Goal: Task Accomplishment & Management: Manage account settings

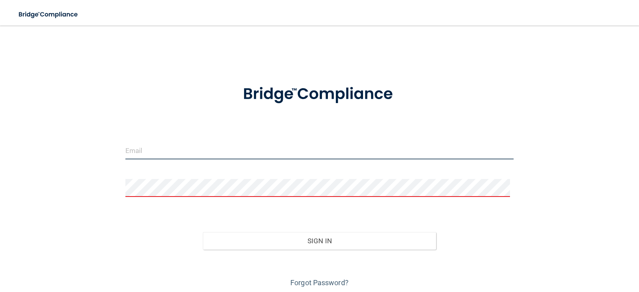
type input "[EMAIL_ADDRESS][DOMAIN_NAME]"
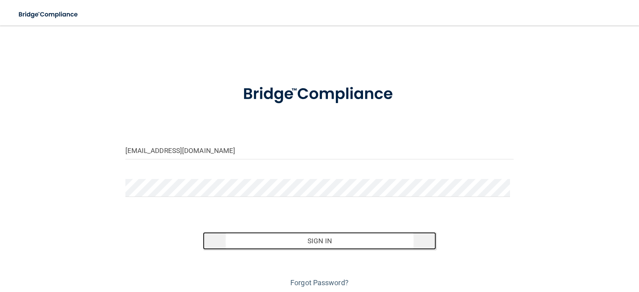
click at [317, 240] on button "Sign In" at bounding box center [319, 241] width 233 height 18
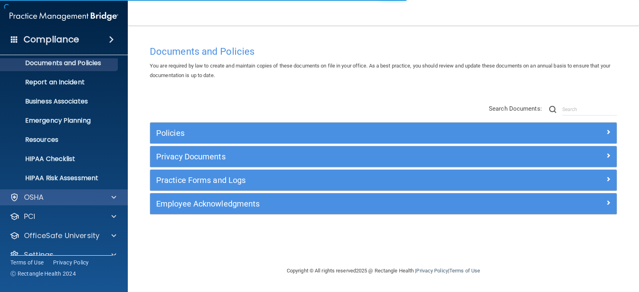
scroll to position [40, 0]
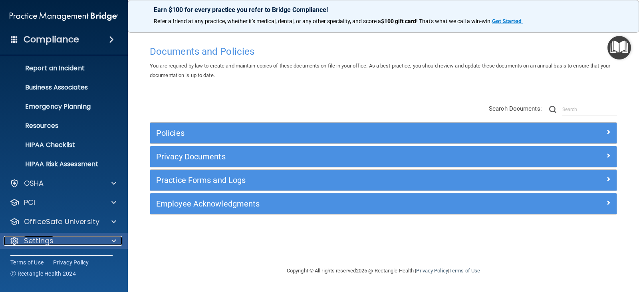
click at [108, 241] on div at bounding box center [113, 241] width 20 height 10
click at [114, 238] on span at bounding box center [113, 241] width 5 height 10
click at [82, 244] on div "Settings" at bounding box center [53, 241] width 99 height 10
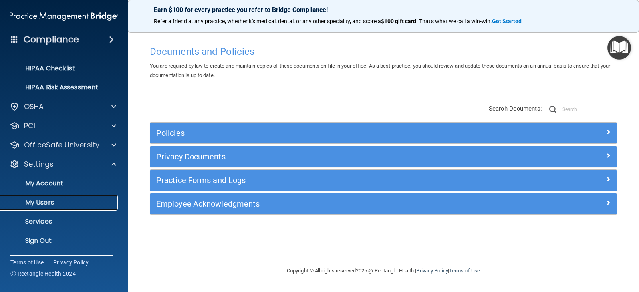
click at [58, 203] on p "My Users" at bounding box center [59, 202] width 109 height 8
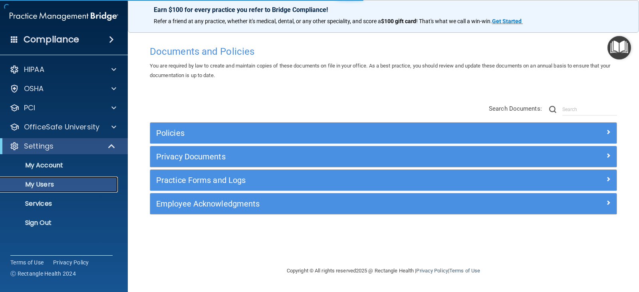
select select "20"
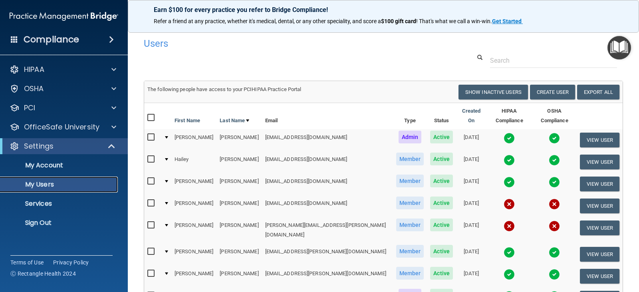
scroll to position [105, 0]
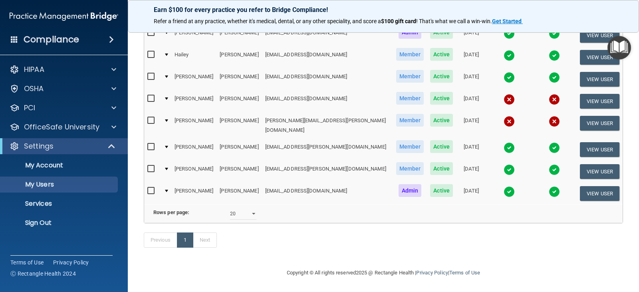
click at [154, 95] on input "checkbox" at bounding box center [151, 98] width 9 height 6
checkbox input "true"
click at [168, 97] on div at bounding box center [166, 98] width 3 height 2
click at [166, 91] on td at bounding box center [166, 101] width 11 height 22
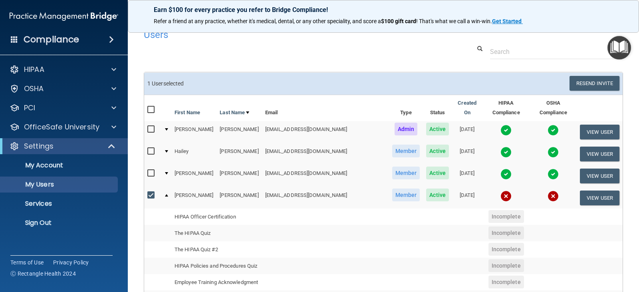
scroll to position [0, 0]
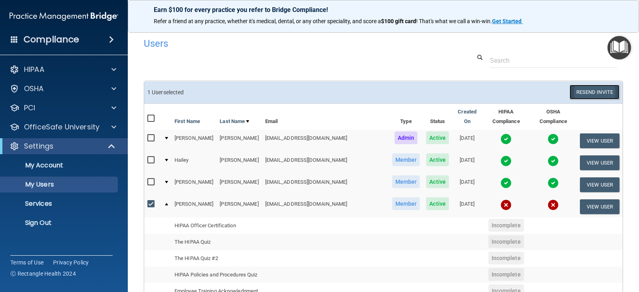
click at [582, 93] on button "Resend Invite" at bounding box center [594, 92] width 50 height 15
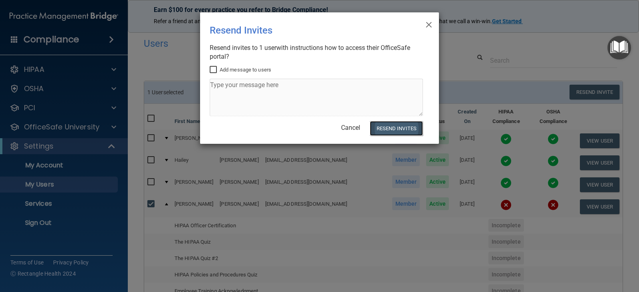
click at [396, 127] on button "Resend Invites" at bounding box center [396, 128] width 53 height 15
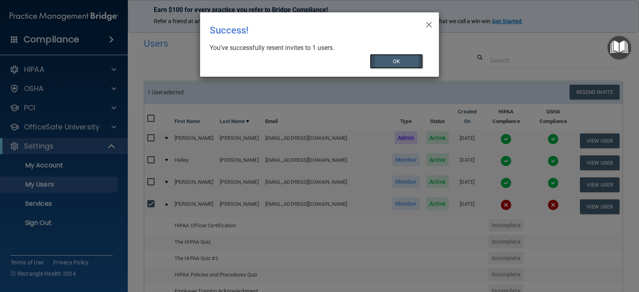
click at [403, 64] on button "OK" at bounding box center [397, 61] width 54 height 15
